Goal: Information Seeking & Learning: Learn about a topic

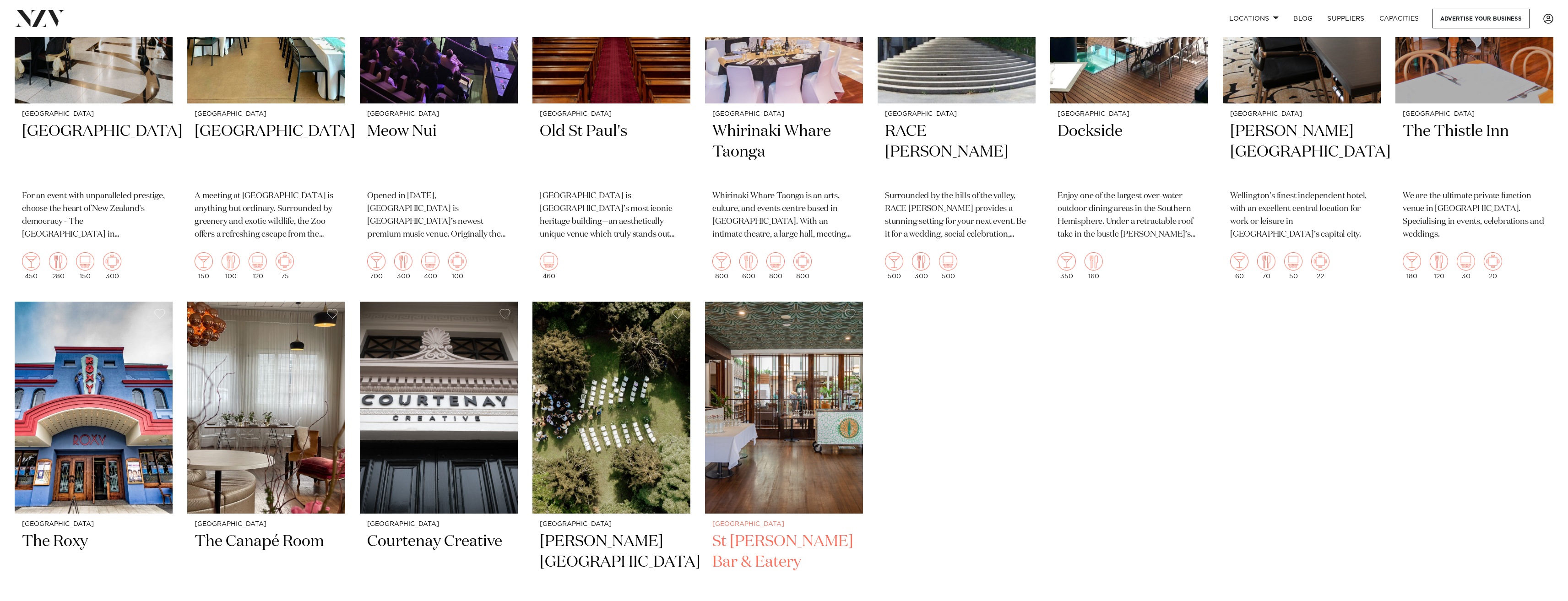
scroll to position [1053, 0]
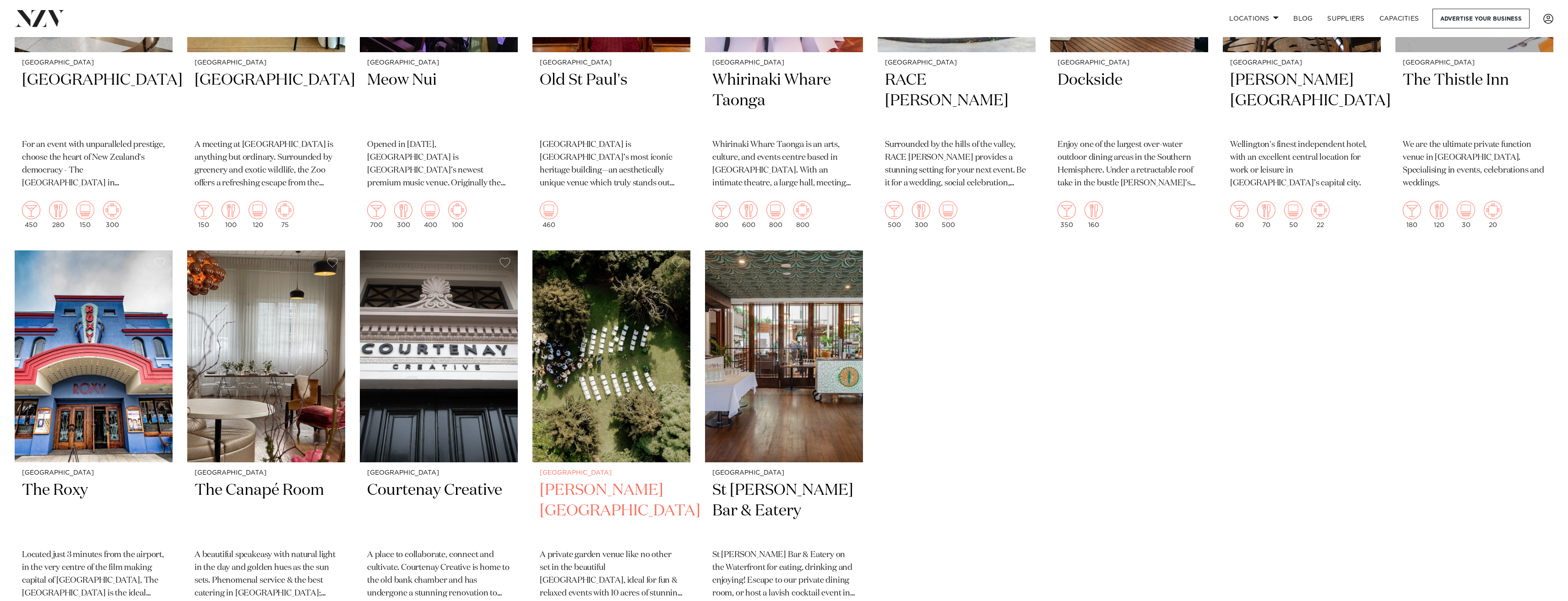
click at [661, 379] on img at bounding box center [611, 356] width 158 height 212
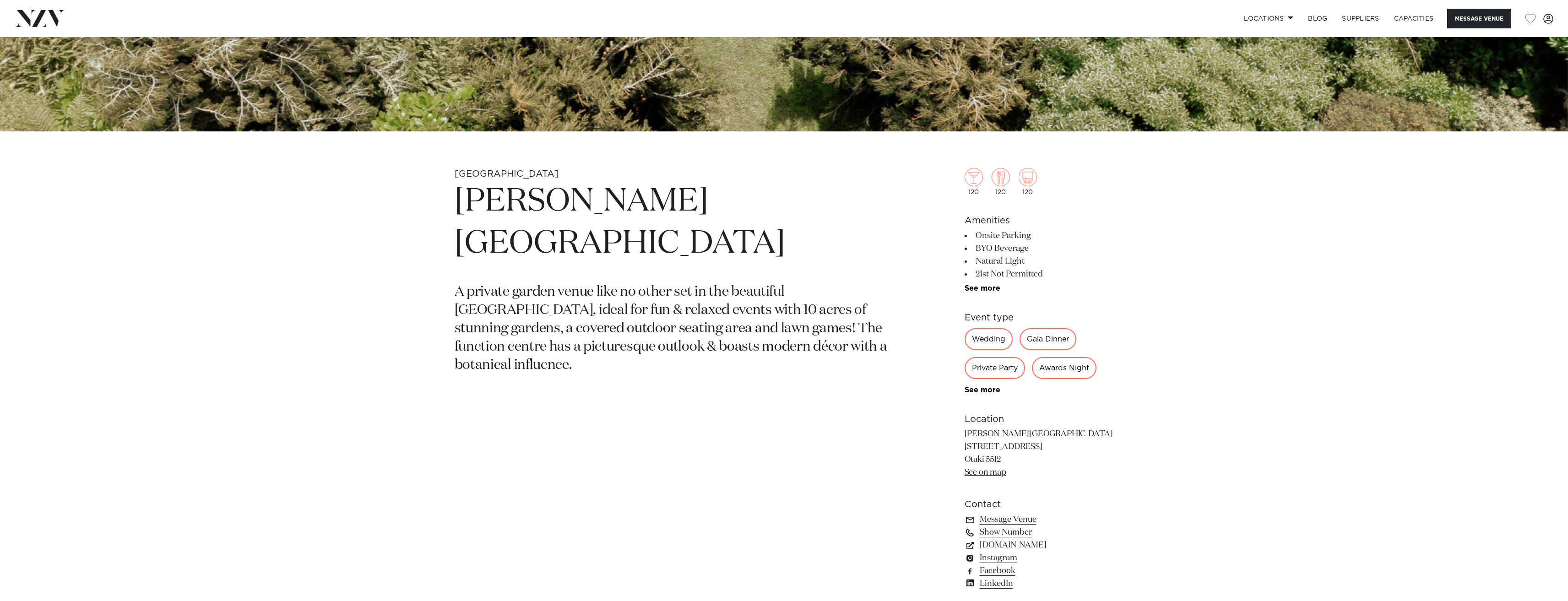
scroll to position [641, 0]
click at [992, 289] on link "See more" at bounding box center [1000, 288] width 71 height 8
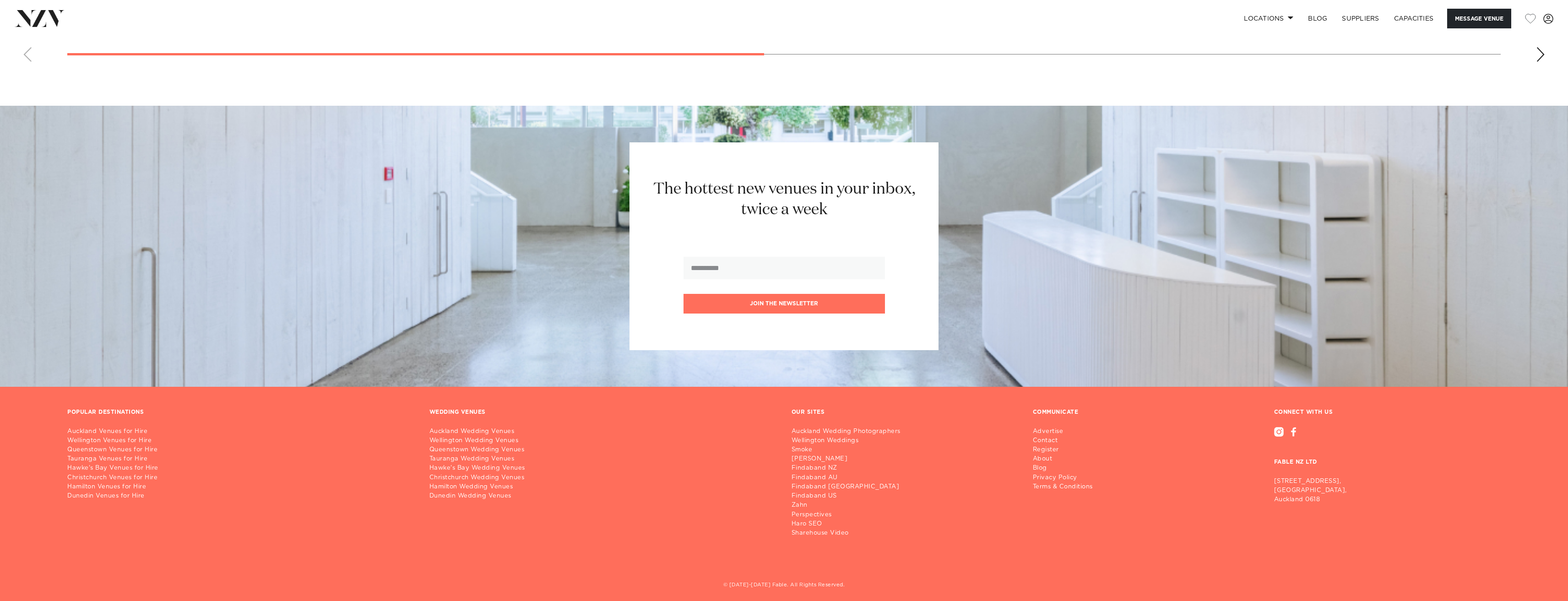
scroll to position [1720, 0]
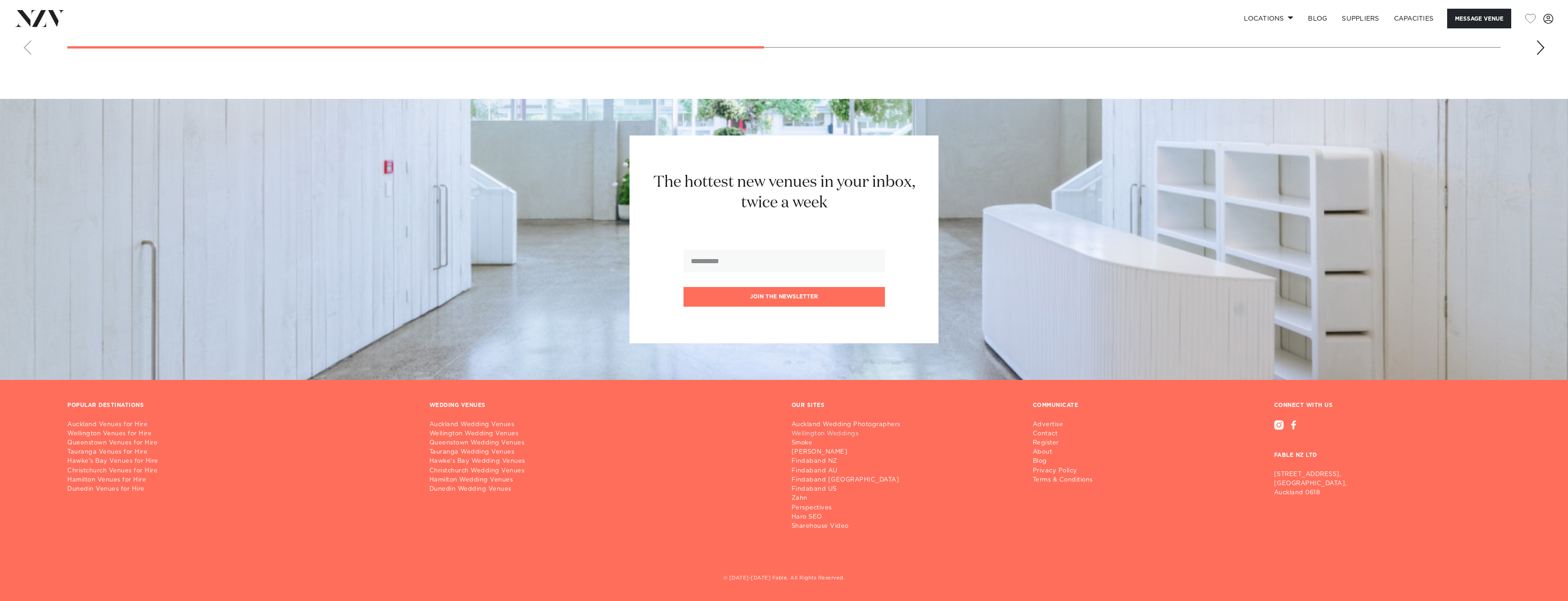
click at [849, 433] on link "Wellington Weddings" at bounding box center [849, 433] width 116 height 9
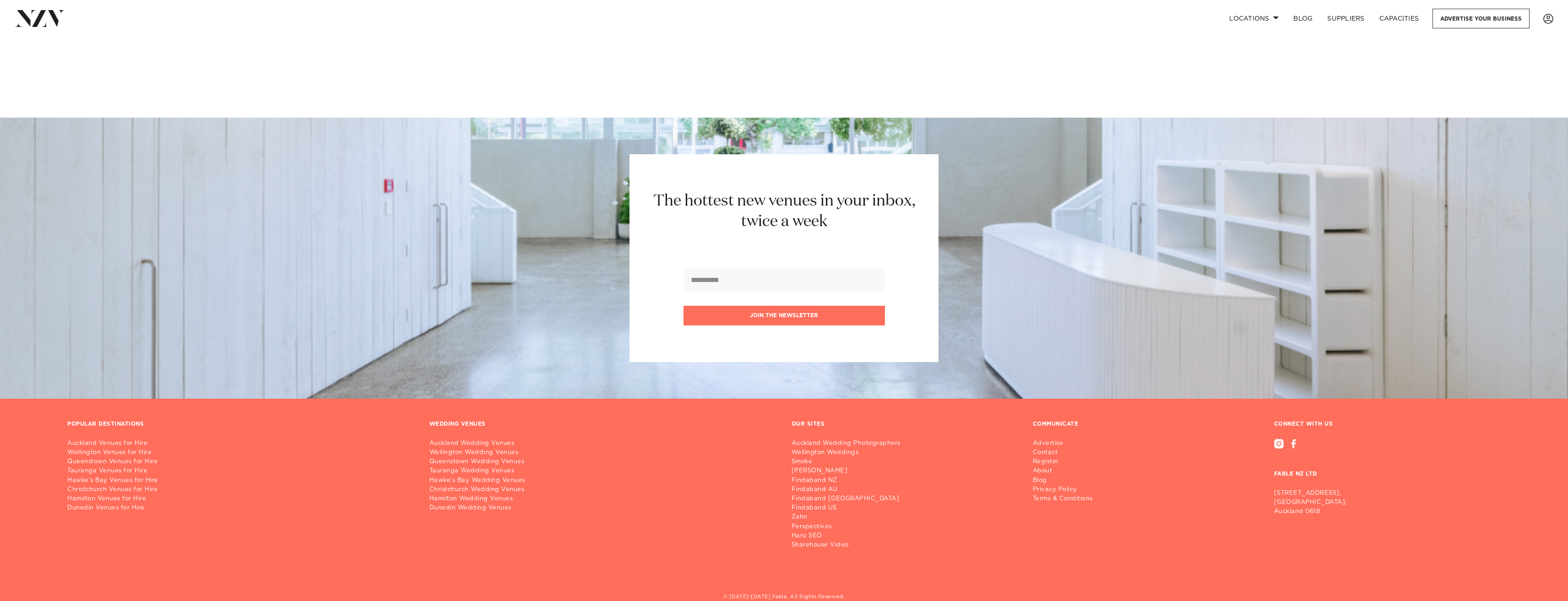
scroll to position [1661, 0]
